Goal: Transaction & Acquisition: Book appointment/travel/reservation

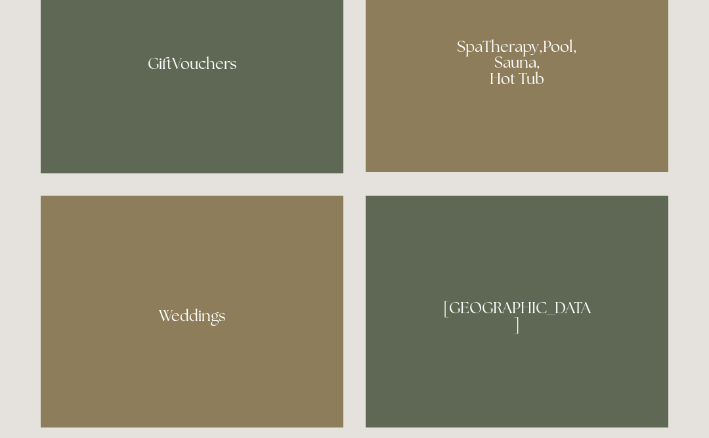
scroll to position [1064, 0]
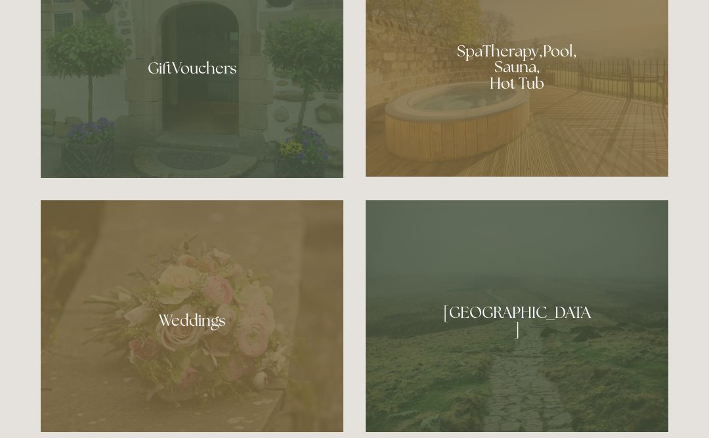
click at [521, 126] on div at bounding box center [517, 63] width 303 height 228
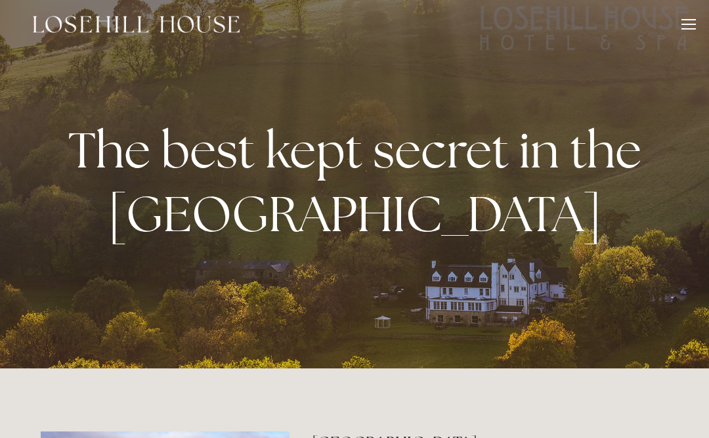
scroll to position [0, 0]
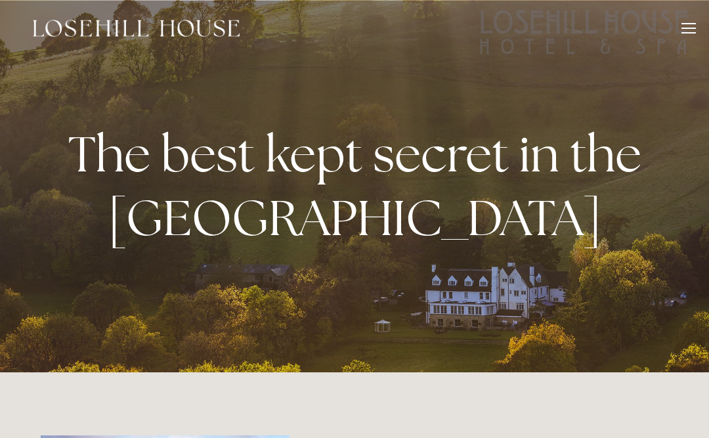
click at [689, 28] on div at bounding box center [689, 28] width 14 height 1
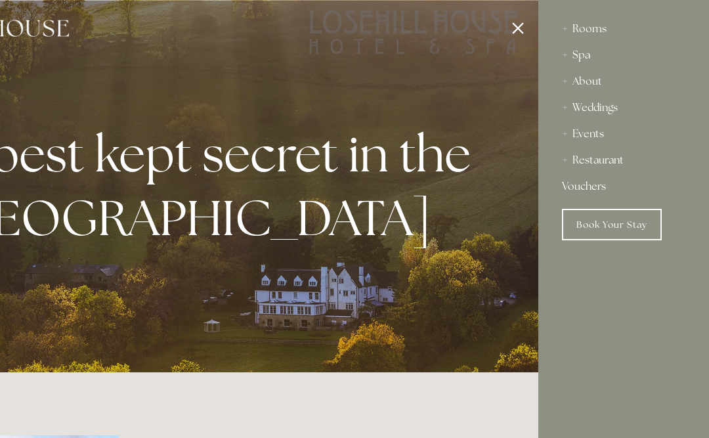
click at [587, 28] on div "Rooms" at bounding box center [623, 29] width 123 height 26
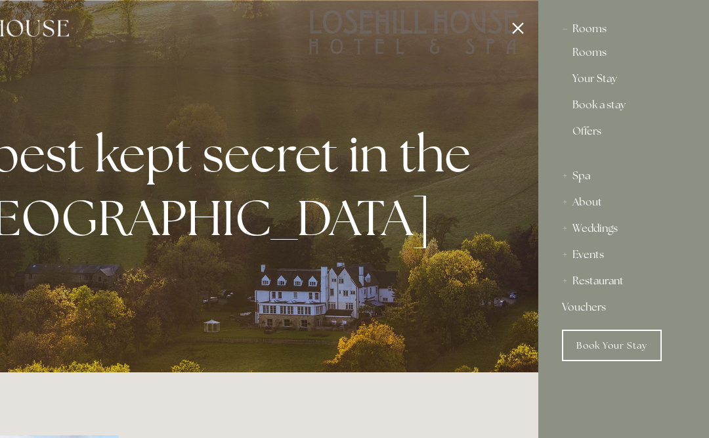
click at [580, 52] on link "Rooms" at bounding box center [624, 55] width 102 height 16
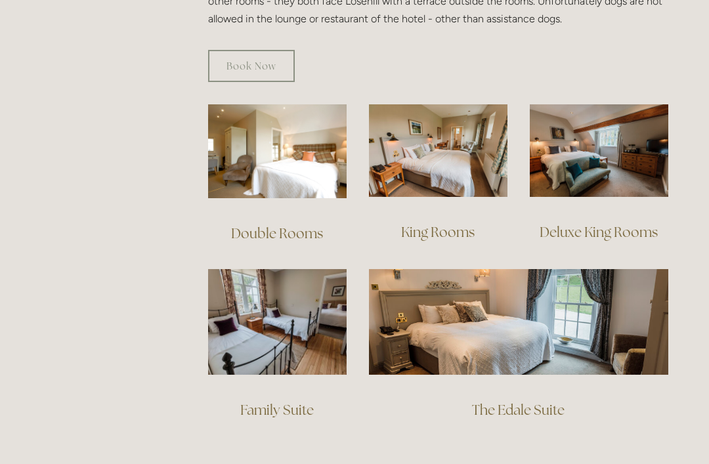
scroll to position [862, 0]
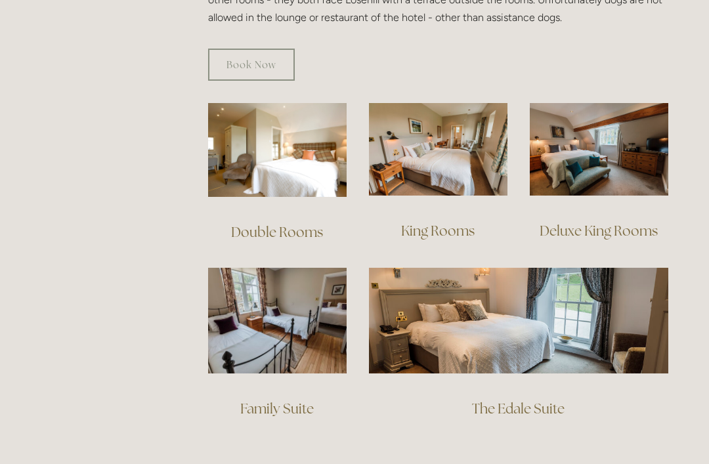
click at [430, 144] on img at bounding box center [438, 149] width 139 height 93
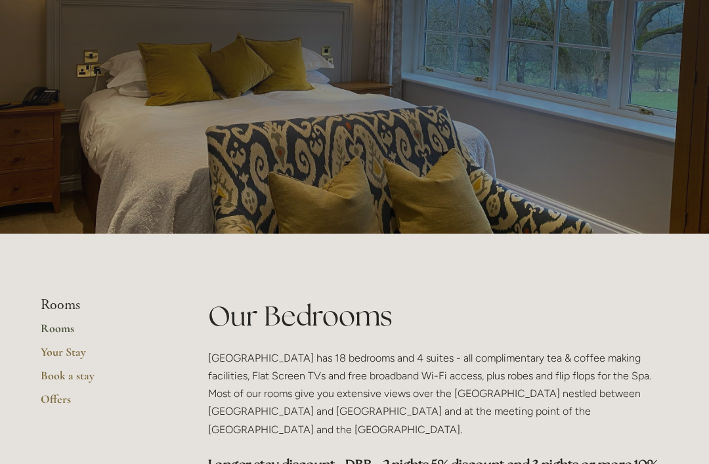
scroll to position [42, 0]
click at [69, 377] on link "Book a stay" at bounding box center [103, 380] width 125 height 24
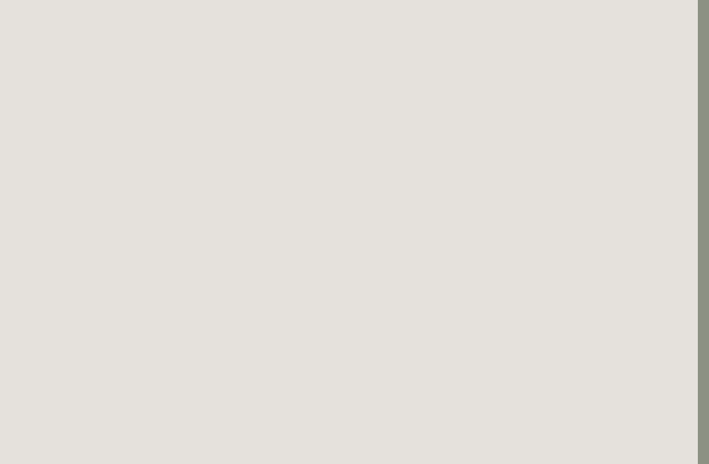
scroll to position [141, 11]
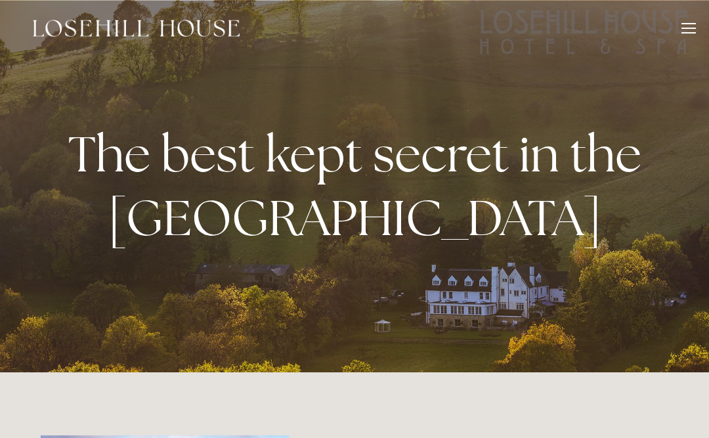
scroll to position [3263, 0]
